Goal: Task Accomplishment & Management: Use online tool/utility

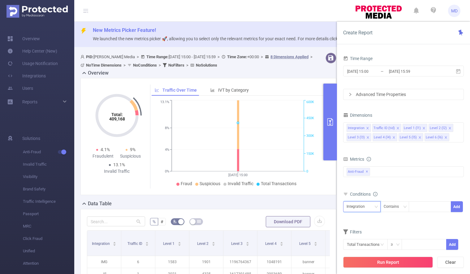
click at [374, 205] on div "Integration" at bounding box center [362, 207] width 31 height 10
click at [368, 167] on li "Level 3 (l3)" at bounding box center [361, 165] width 37 height 10
click at [422, 207] on div at bounding box center [430, 207] width 36 height 10
paste input
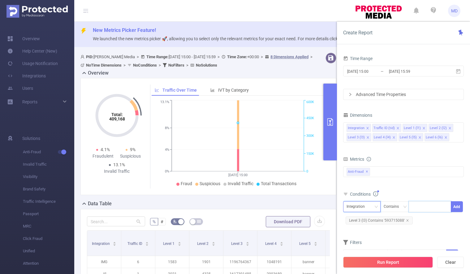
click at [375, 207] on icon "icon: down" at bounding box center [377, 207] width 4 height 4
click at [365, 175] on li "Level 4 (l4)" at bounding box center [361, 175] width 37 height 10
click at [423, 209] on div at bounding box center [430, 207] width 36 height 10
paste input "1100047589"
type input "1100047589"
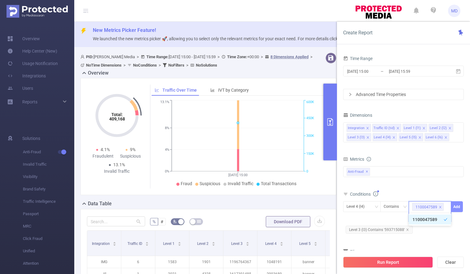
click at [458, 205] on button "Add" at bounding box center [457, 206] width 12 height 11
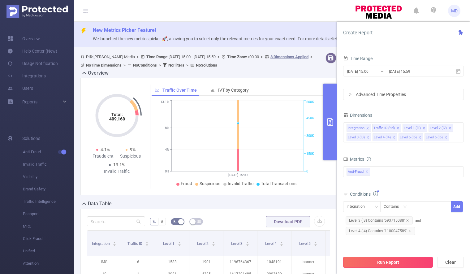
click at [389, 264] on button "Run Report" at bounding box center [388, 262] width 90 height 11
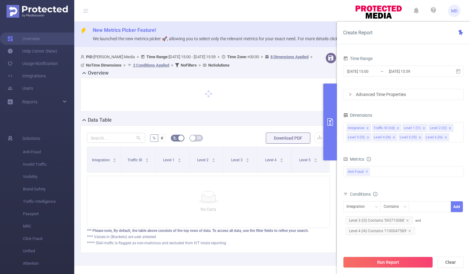
scroll to position [22, 0]
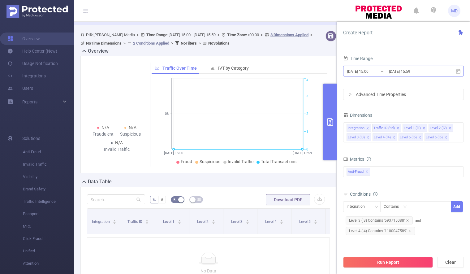
click at [367, 71] on input "[DATE] 15:00" at bounding box center [372, 71] width 50 height 8
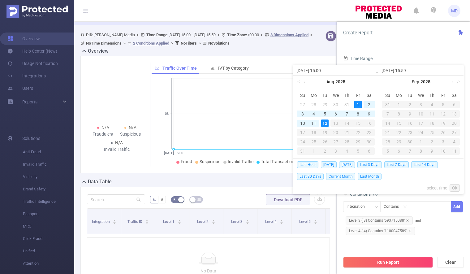
click at [349, 177] on span "Current Month" at bounding box center [340, 176] width 29 height 7
type input "[DATE] 00:00"
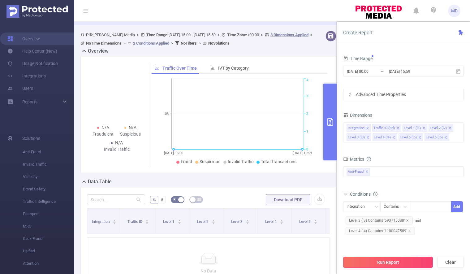
click at [399, 263] on button "Run Report" at bounding box center [388, 262] width 90 height 11
